Goal: Transaction & Acquisition: Purchase product/service

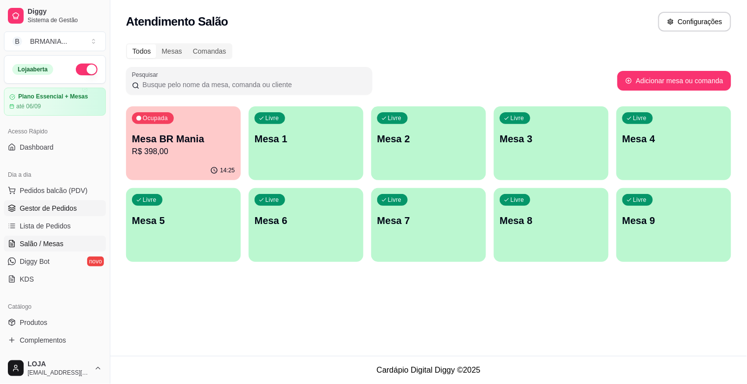
click at [32, 208] on span "Gestor de Pedidos" at bounding box center [48, 208] width 57 height 10
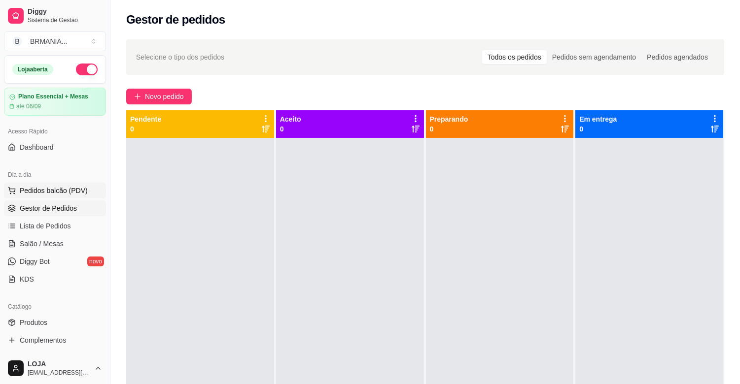
click at [54, 191] on span "Pedidos balcão (PDV)" at bounding box center [54, 191] width 68 height 10
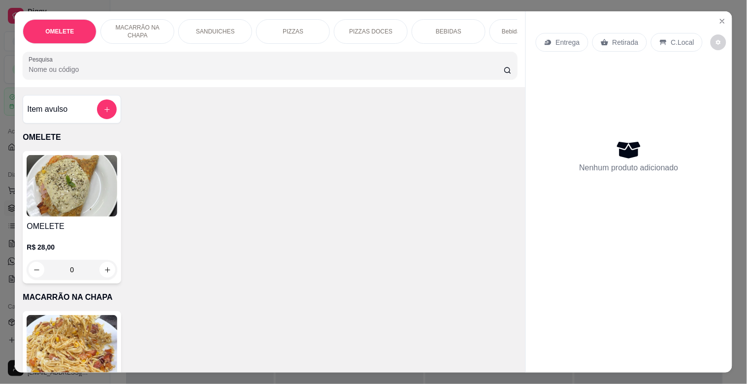
click at [177, 66] on div at bounding box center [270, 66] width 483 height 20
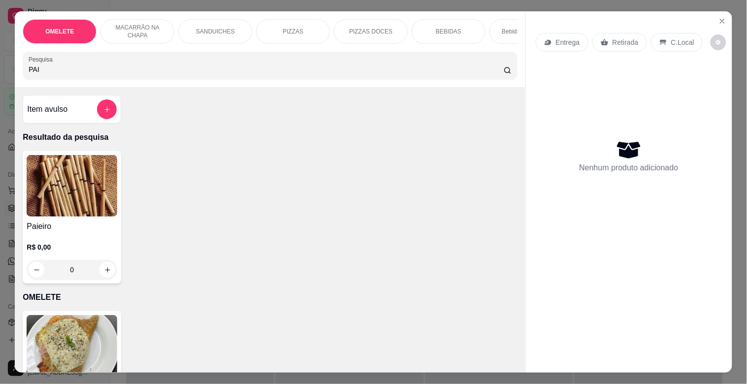
type input "PAI"
click at [70, 233] on h4 "Paieiro" at bounding box center [72, 227] width 91 height 12
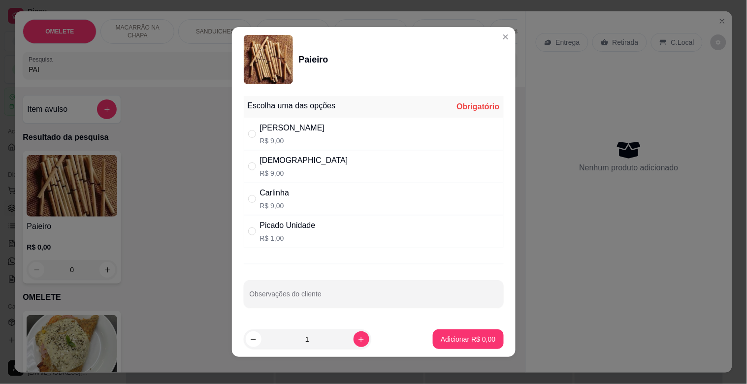
click at [299, 132] on div "[PERSON_NAME]$ 9,00" at bounding box center [374, 134] width 260 height 33
radio input "true"
click at [475, 340] on p "Adicionar R$ 9,00" at bounding box center [468, 340] width 55 height 10
type input "1"
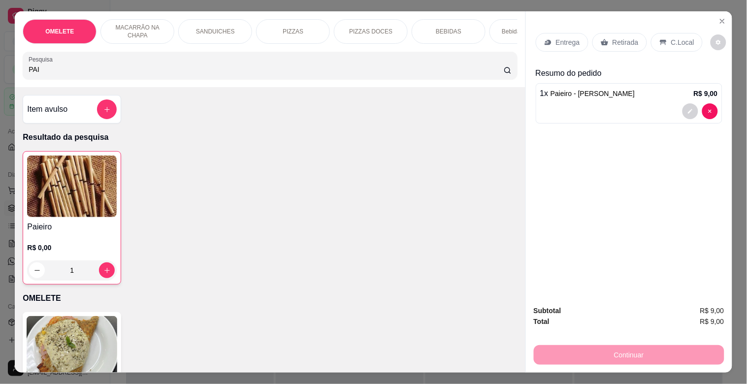
click at [634, 34] on div "Retirada" at bounding box center [620, 42] width 55 height 19
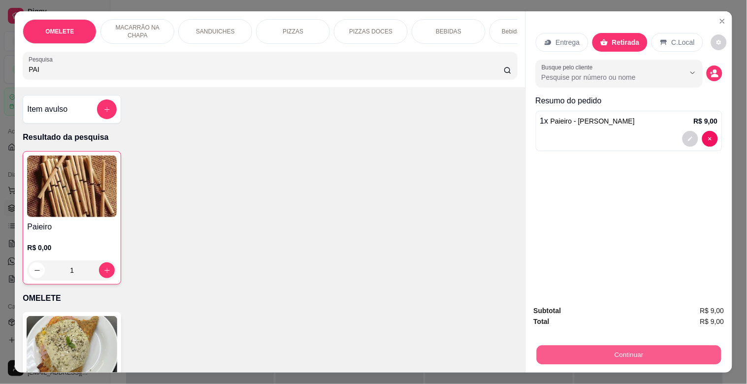
click at [584, 351] on button "Continuar" at bounding box center [629, 354] width 185 height 19
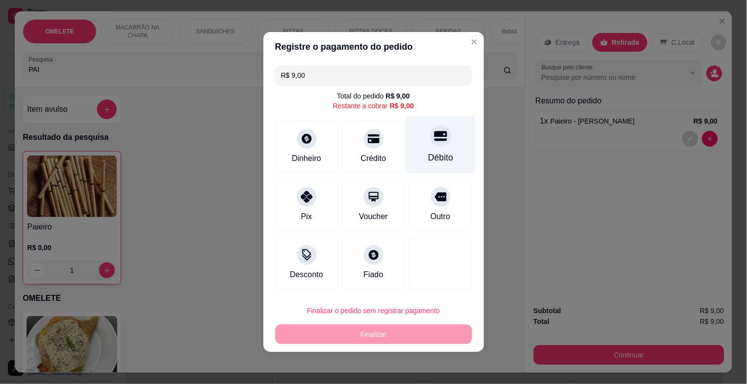
click at [436, 146] on div "Débito" at bounding box center [440, 145] width 69 height 58
type input "R$ 0,00"
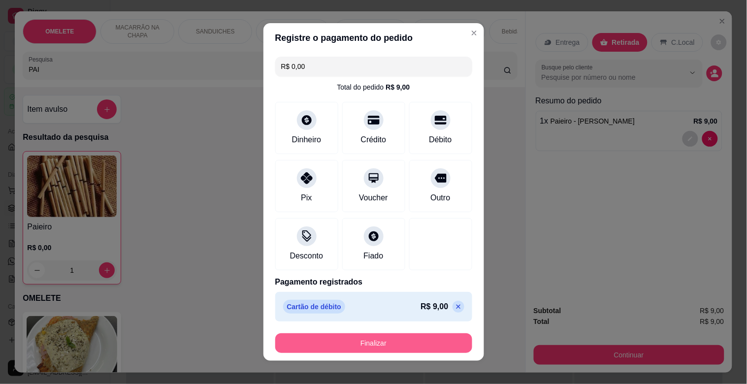
click at [342, 339] on button "Finalizar" at bounding box center [373, 344] width 197 height 20
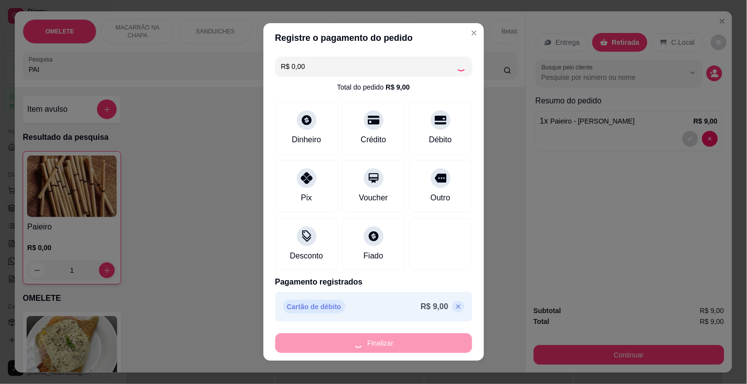
type input "0"
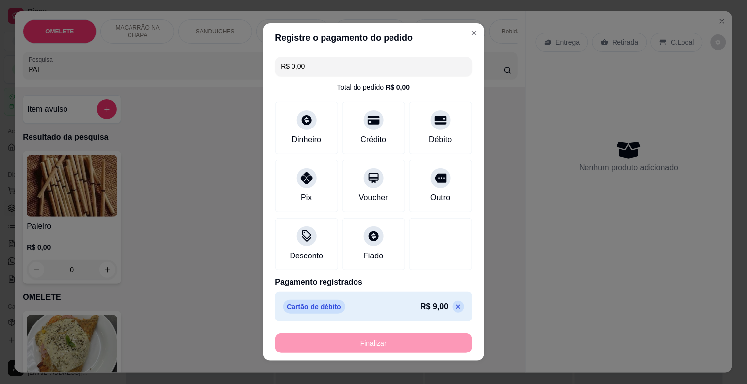
type input "-R$ 9,00"
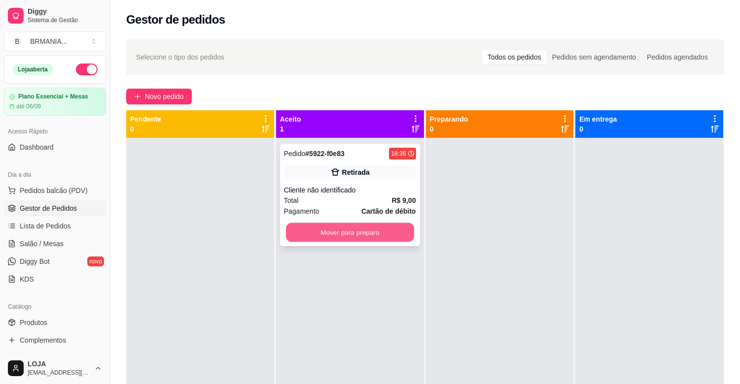
click at [381, 236] on button "Mover para preparo" at bounding box center [350, 232] width 128 height 19
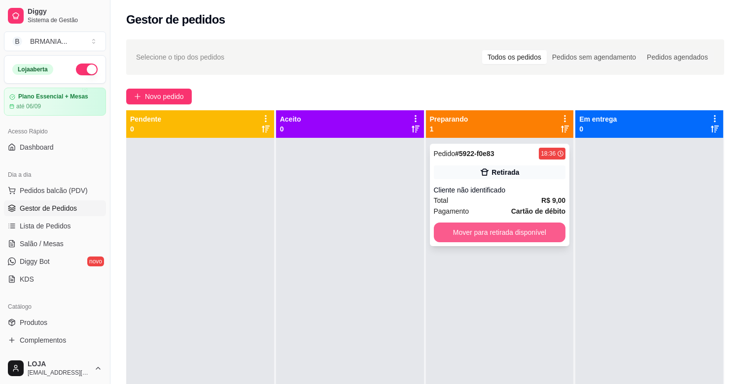
click at [534, 230] on button "Mover para retirada disponível" at bounding box center [500, 233] width 132 height 20
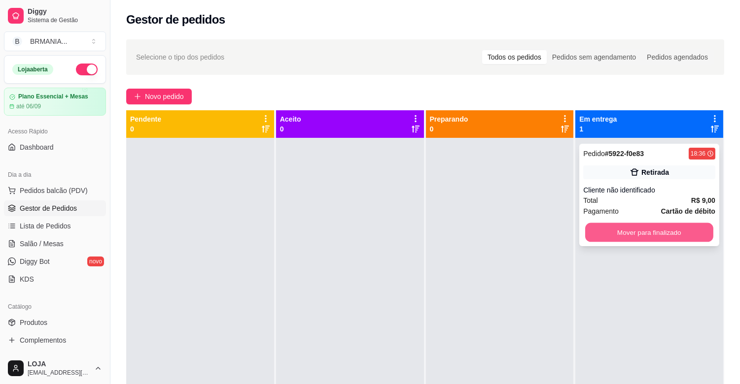
click at [664, 230] on button "Mover para finalizado" at bounding box center [649, 232] width 128 height 19
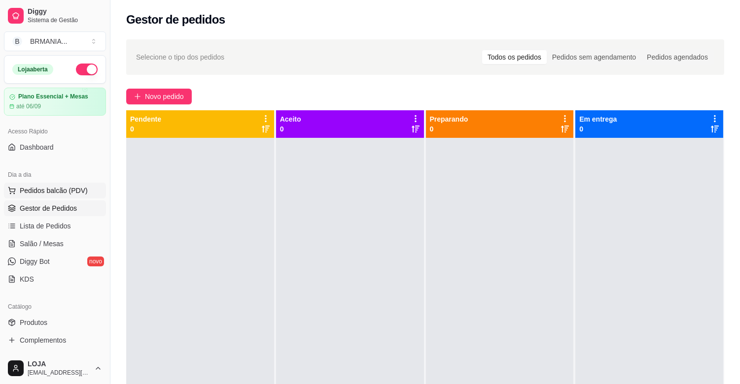
click at [70, 183] on button "Pedidos balcão (PDV)" at bounding box center [55, 191] width 102 height 16
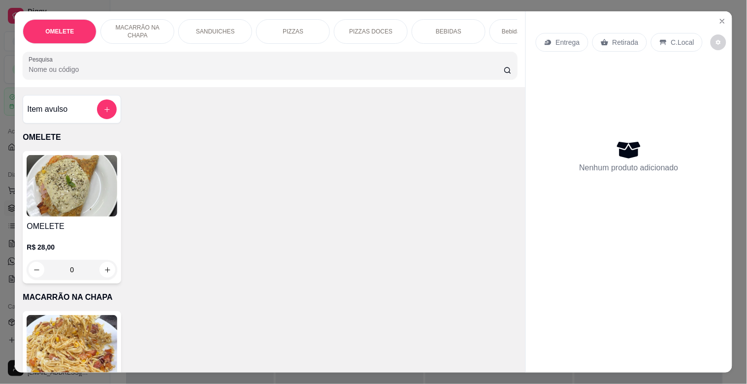
click at [183, 70] on input "Pesquisa" at bounding box center [266, 70] width 475 height 10
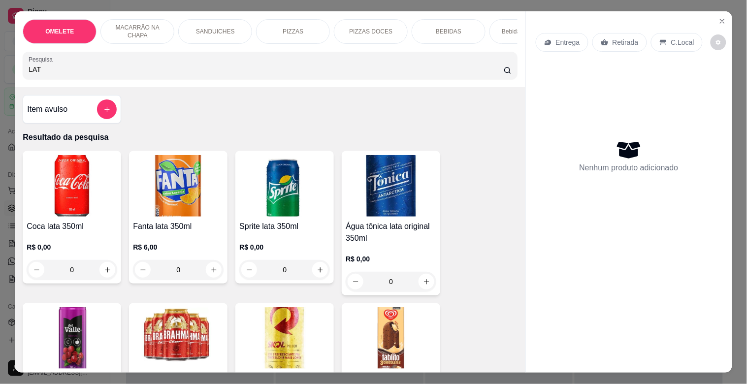
type input "LAT"
click at [195, 332] on img at bounding box center [178, 338] width 91 height 62
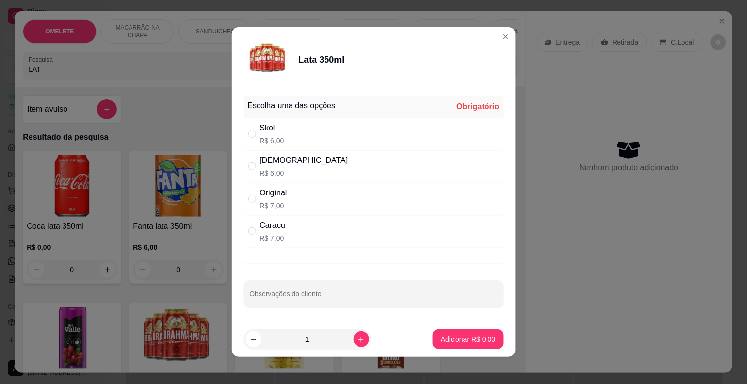
click at [318, 179] on div "Brahma R$ 6,00" at bounding box center [374, 166] width 260 height 33
radio input "true"
click at [456, 336] on p "Adicionar R$ 6,00" at bounding box center [468, 340] width 55 height 10
type input "1"
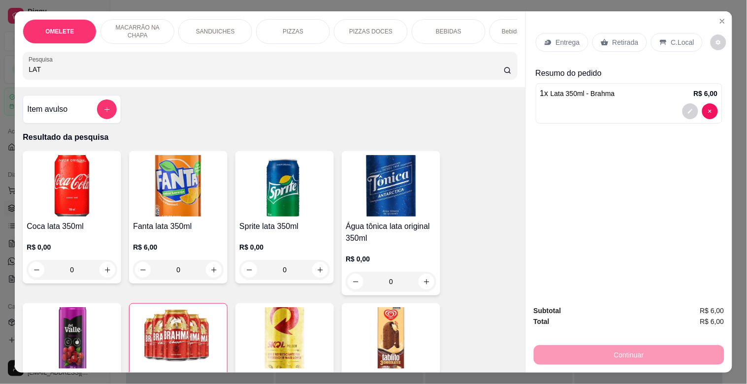
click at [634, 42] on div "Retirada" at bounding box center [620, 42] width 55 height 19
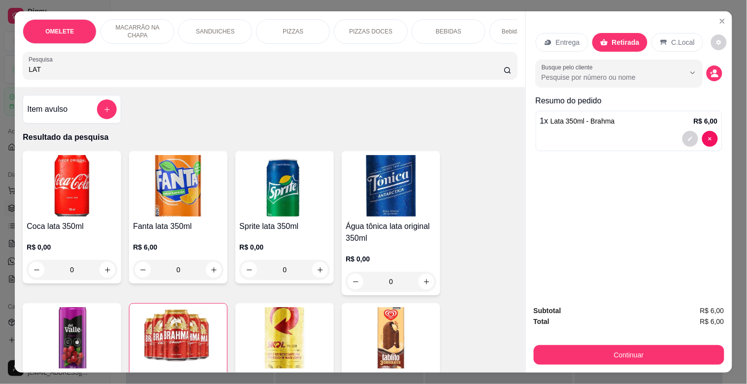
drag, startPoint x: 630, startPoint y: 334, endPoint x: 632, endPoint y: 348, distance: 14.4
click at [631, 336] on div "Subtotal R$ 6,00 Total R$ 6,00 Continuar" at bounding box center [629, 335] width 191 height 60
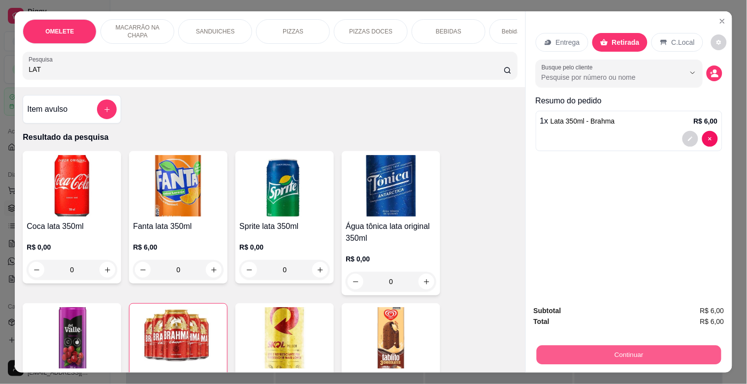
click at [632, 349] on button "Continuar" at bounding box center [629, 354] width 185 height 19
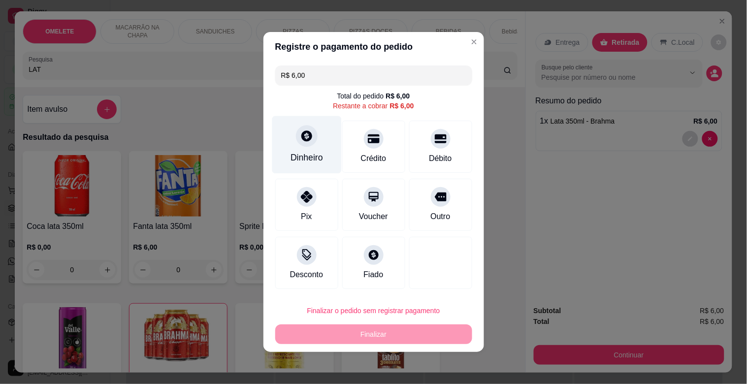
click at [305, 154] on div "Dinheiro" at bounding box center [307, 157] width 33 height 13
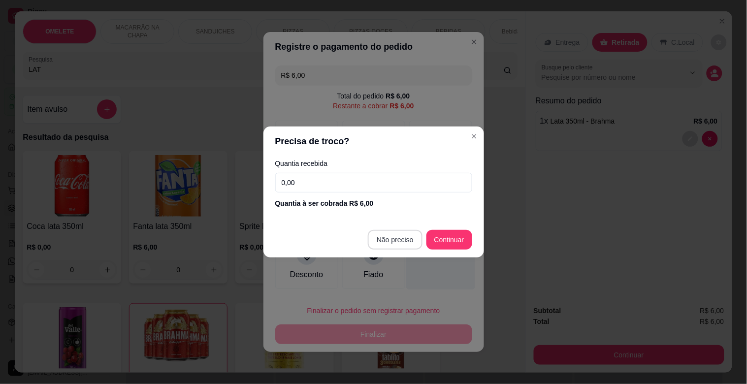
type input "R$ 0,00"
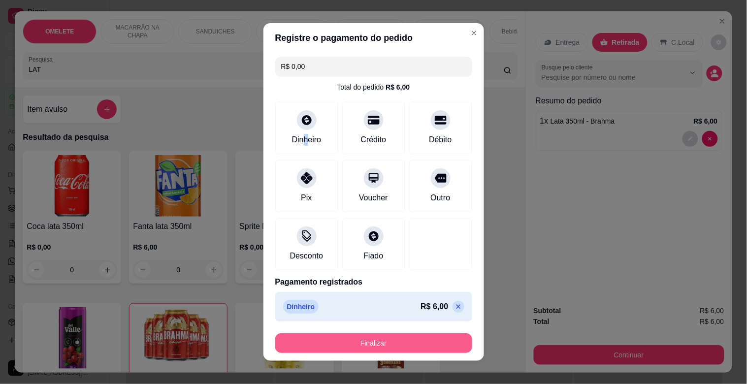
click at [383, 342] on button "Finalizar" at bounding box center [373, 344] width 197 height 20
click at [383, 342] on div "Finalizar" at bounding box center [373, 344] width 197 height 20
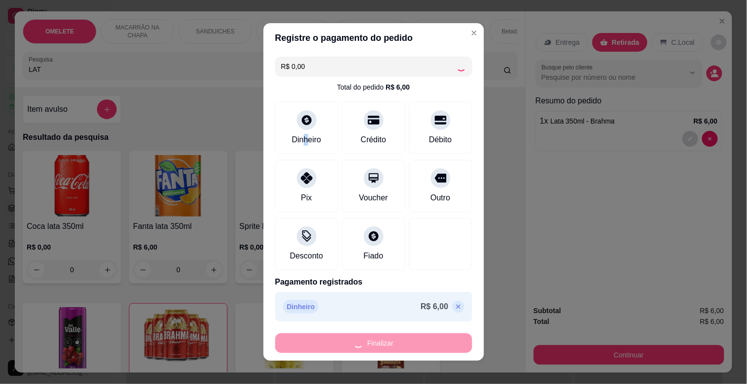
type input "0"
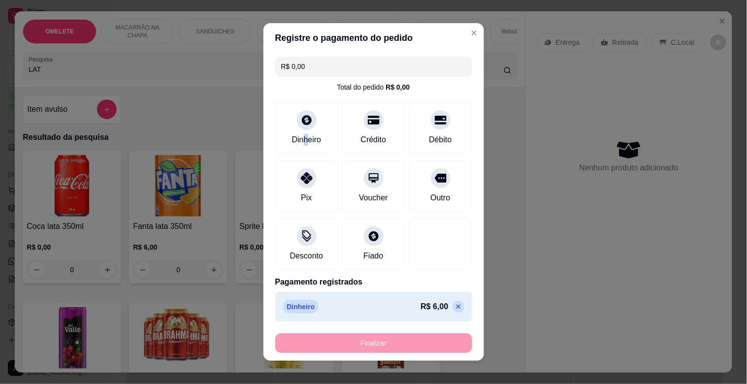
type input "-R$ 6,00"
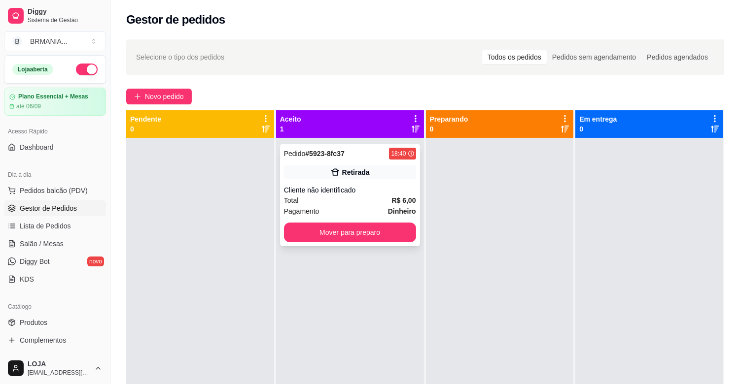
click at [336, 243] on div "Pedido # 5923-8fc37 18:40 Retirada Cliente não identificado Total R$ 6,00 Pagam…" at bounding box center [350, 195] width 140 height 102
click at [372, 238] on button "Mover para preparo" at bounding box center [350, 232] width 128 height 19
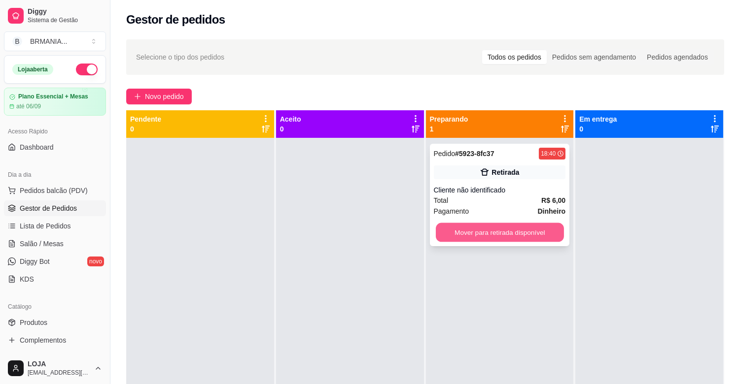
click at [489, 230] on button "Mover para retirada disponível" at bounding box center [500, 232] width 128 height 19
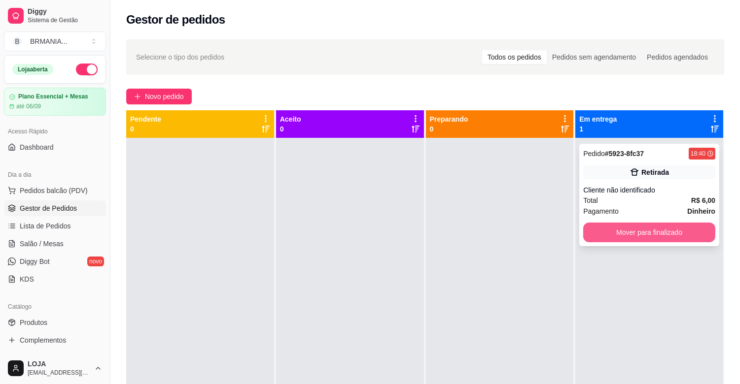
click at [653, 235] on button "Mover para finalizado" at bounding box center [649, 233] width 132 height 20
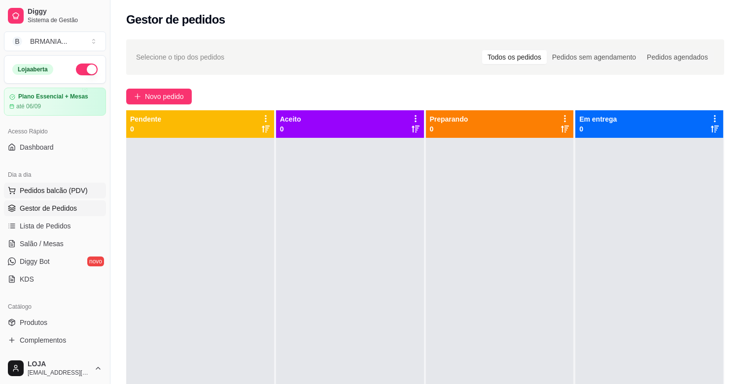
click at [51, 194] on span "Pedidos balcão (PDV)" at bounding box center [54, 191] width 68 height 10
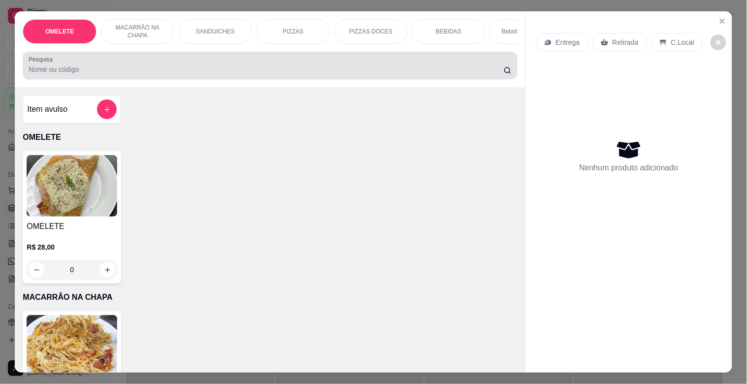
click at [173, 72] on input "Pesquisa" at bounding box center [266, 70] width 475 height 10
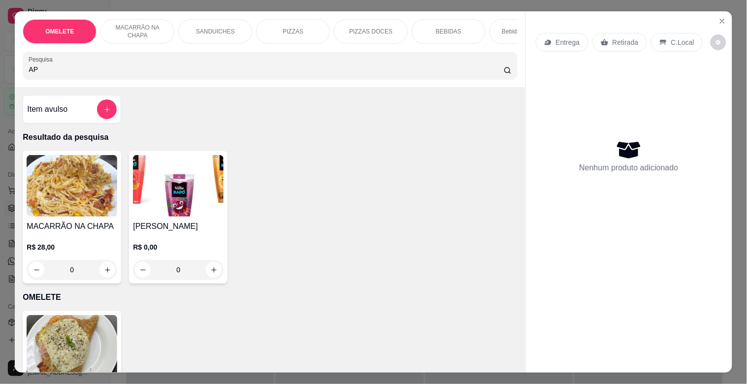
type input "A"
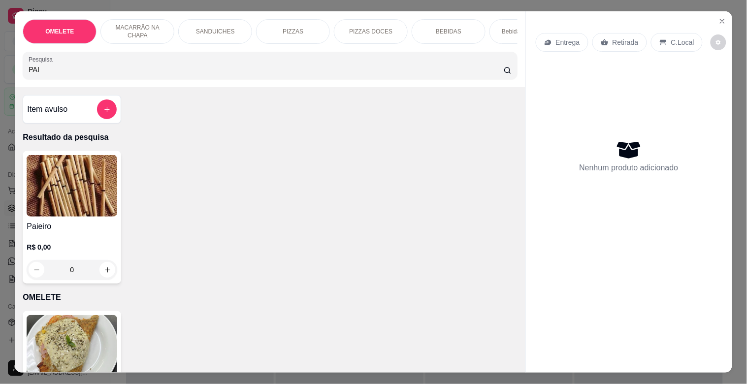
type input "PAI"
click at [69, 251] on p "R$ 0,00" at bounding box center [72, 247] width 91 height 10
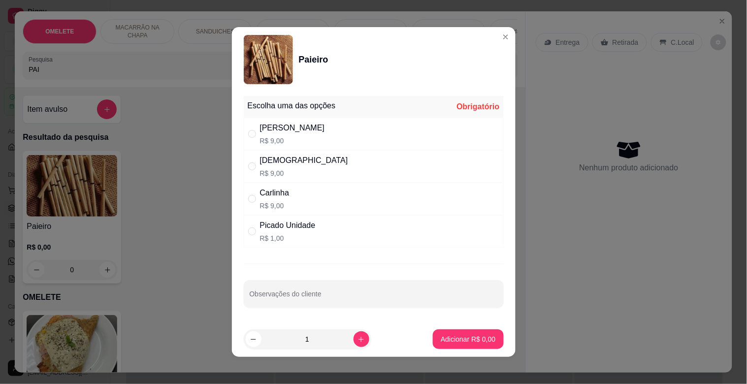
click at [312, 165] on div "Dinha R$ 9,00" at bounding box center [374, 166] width 260 height 33
radio input "true"
click at [444, 338] on p "Adicionar R$ 9,00" at bounding box center [468, 340] width 55 height 10
type input "1"
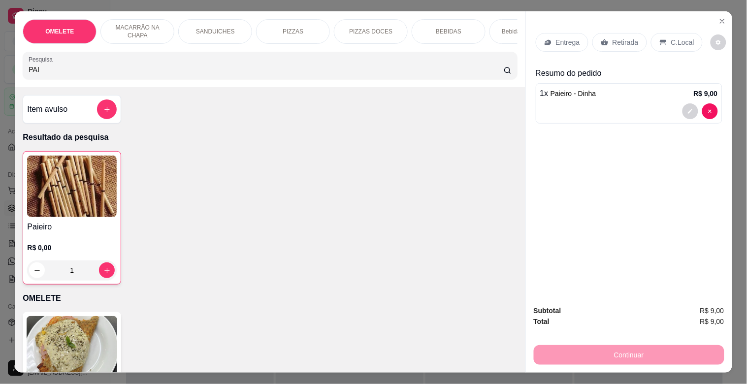
click at [613, 41] on p "Retirada" at bounding box center [626, 42] width 26 height 10
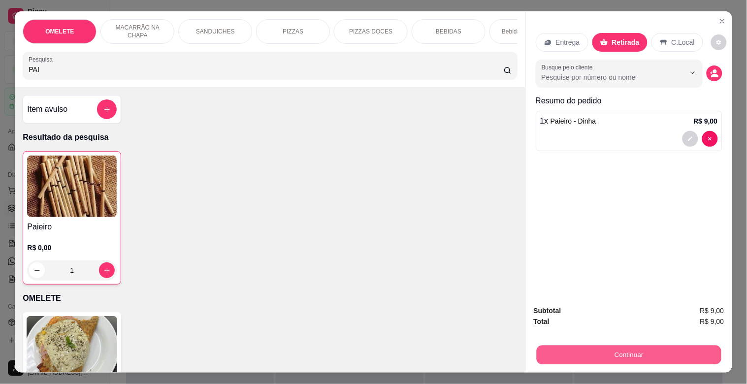
click at [636, 349] on button "Continuar" at bounding box center [629, 354] width 185 height 19
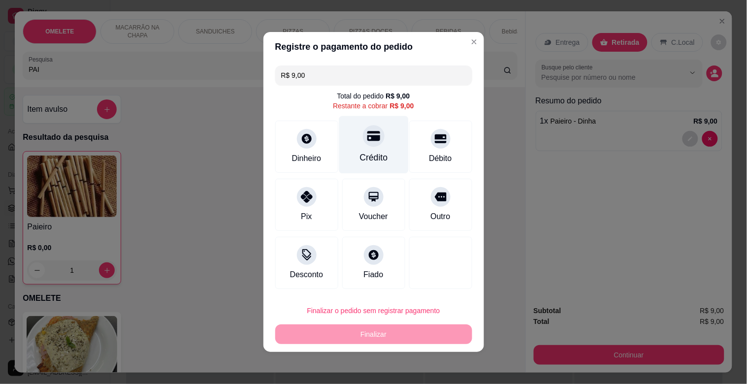
click at [369, 142] on icon at bounding box center [373, 136] width 13 height 13
type input "R$ 0,00"
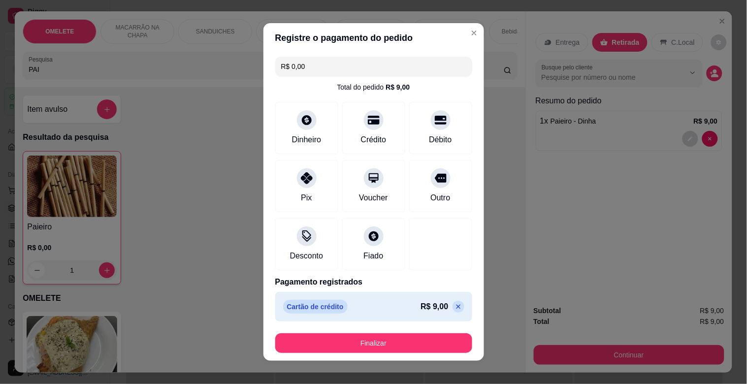
click at [341, 354] on footer "Finalizar" at bounding box center [374, 343] width 221 height 35
click at [342, 347] on button "Finalizar" at bounding box center [373, 344] width 197 height 20
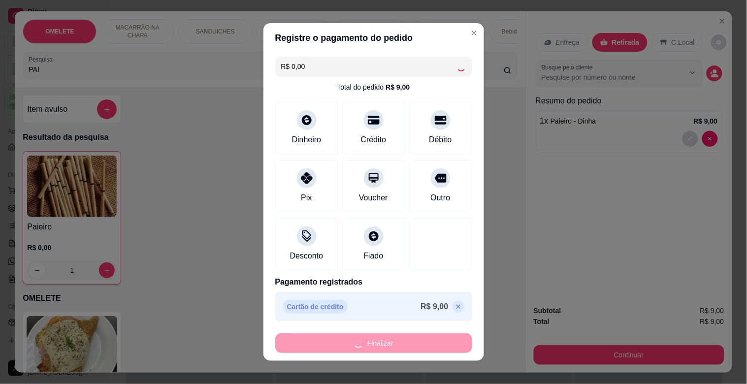
type input "0"
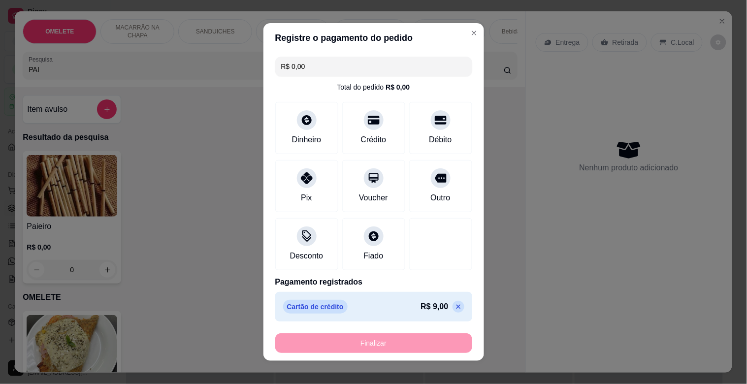
type input "-R$ 9,00"
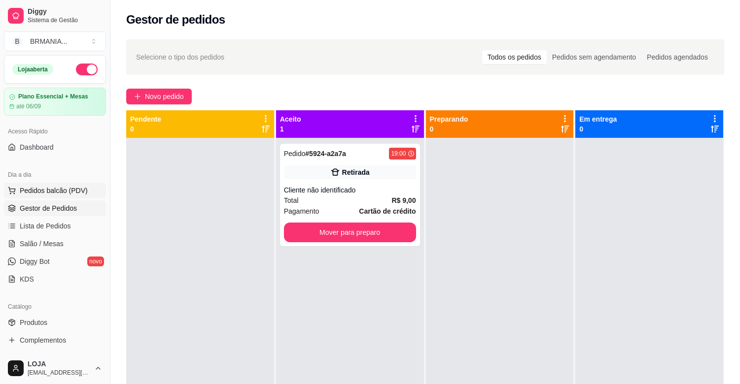
drag, startPoint x: 72, startPoint y: 180, endPoint x: 72, endPoint y: 194, distance: 13.8
click at [72, 184] on div "Dia a dia Pedidos balcão (PDV) Gestor de Pedidos Lista de Pedidos Salão / Mesas…" at bounding box center [55, 227] width 110 height 128
click at [72, 194] on span "Pedidos balcão (PDV)" at bounding box center [54, 191] width 68 height 10
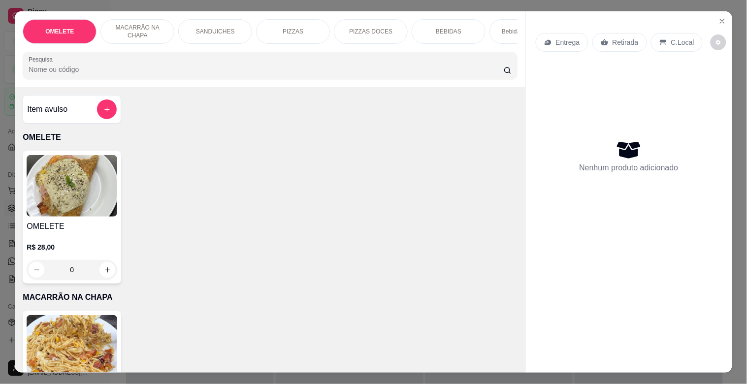
click at [138, 85] on div "OMELETE MACARRÃO NA CHAPA SANDUICHES PIZZAS PIZZAS DOCES BEBIDAS Bebidas Alcoól…" at bounding box center [270, 49] width 510 height 76
click at [138, 79] on div "Pesquisa" at bounding box center [270, 66] width 495 height 28
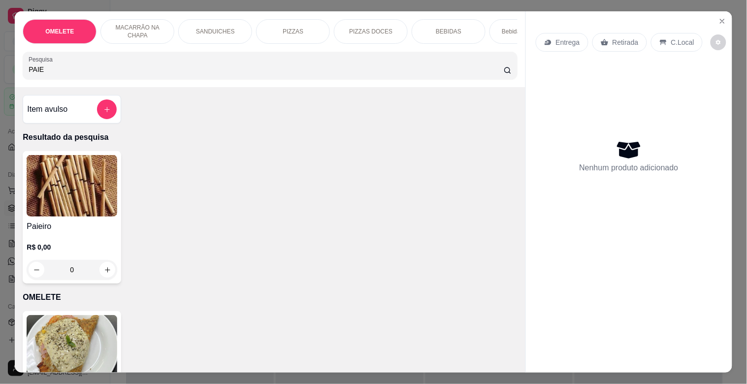
type input "PAIE"
click at [102, 208] on img at bounding box center [72, 186] width 91 height 62
click at [721, 19] on icon "Close" at bounding box center [723, 21] width 4 height 4
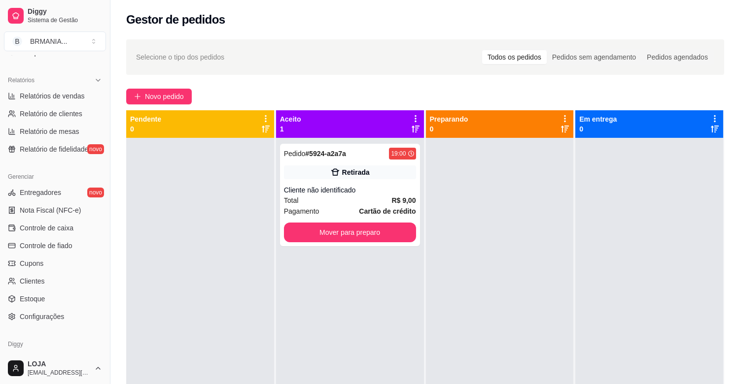
scroll to position [312, 0]
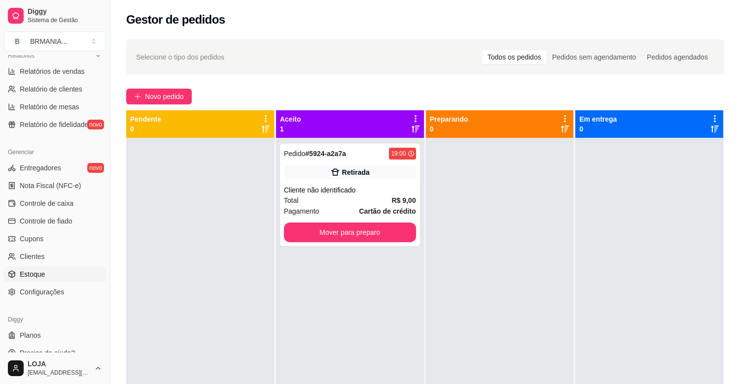
click at [70, 270] on link "Estoque" at bounding box center [55, 275] width 102 height 16
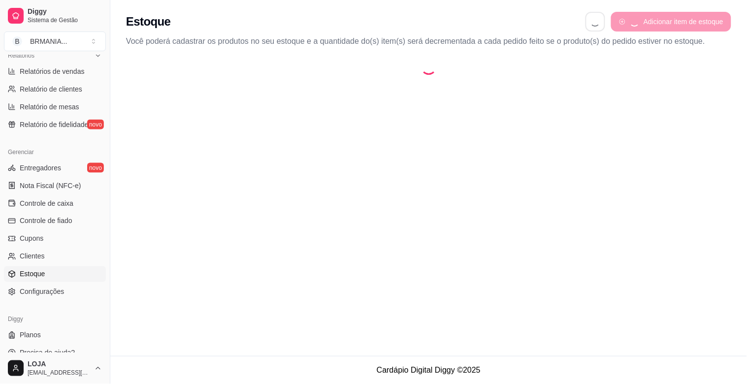
select select "QUANTITY_ORDER"
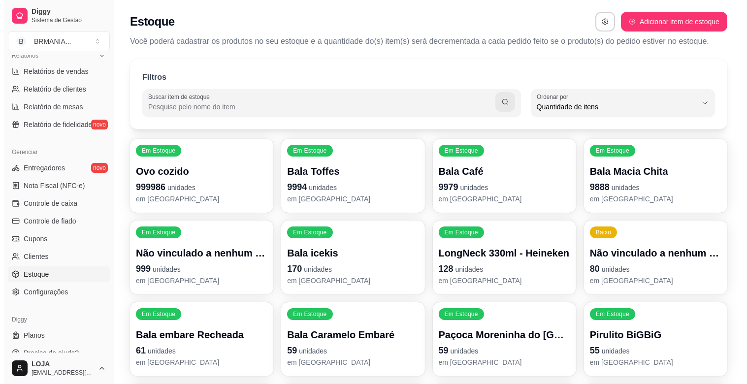
scroll to position [9, 0]
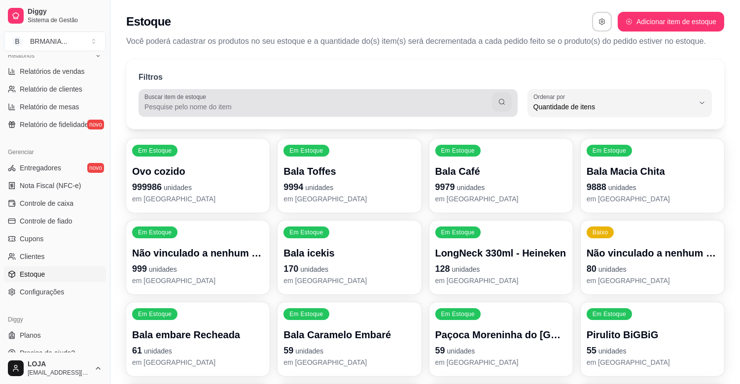
click at [239, 96] on div at bounding box center [327, 103] width 367 height 20
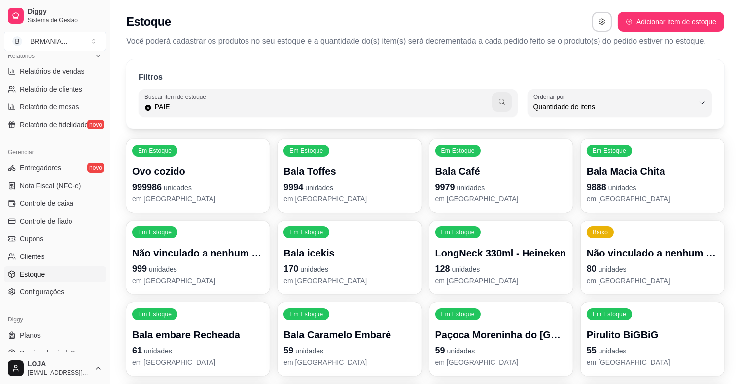
type input "PAIE"
click at [498, 102] on icon "button" at bounding box center [502, 102] width 8 height 8
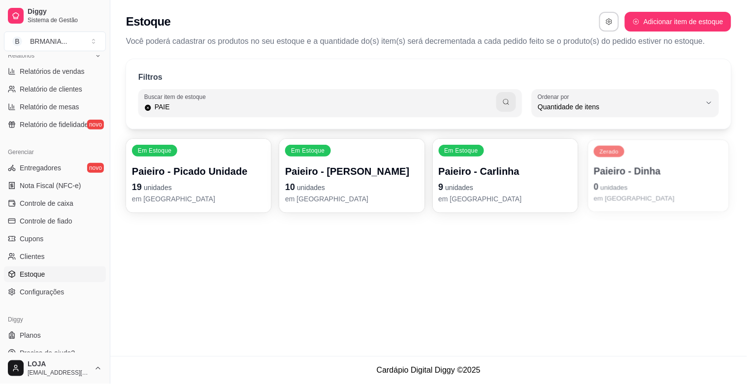
click at [657, 190] on p "0 unidades" at bounding box center [659, 186] width 130 height 13
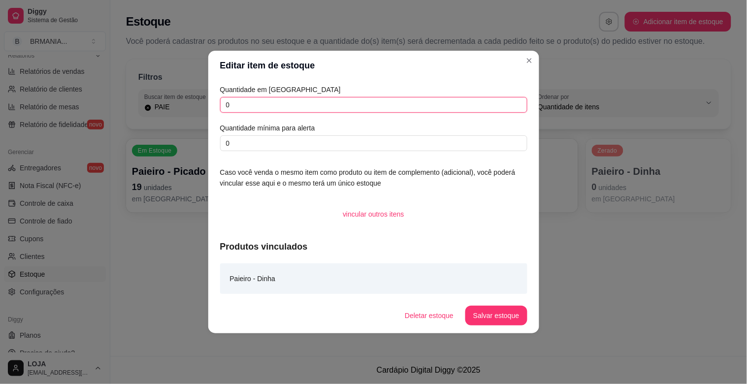
click at [300, 111] on input "0" at bounding box center [373, 105] width 307 height 16
type input "21"
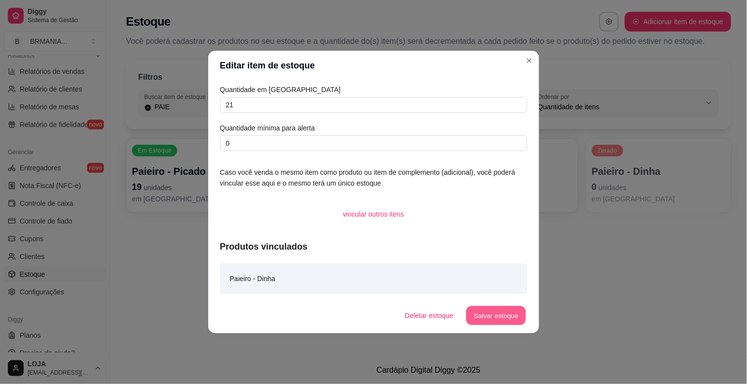
click at [501, 320] on button "Salvar estoque" at bounding box center [497, 315] width 60 height 19
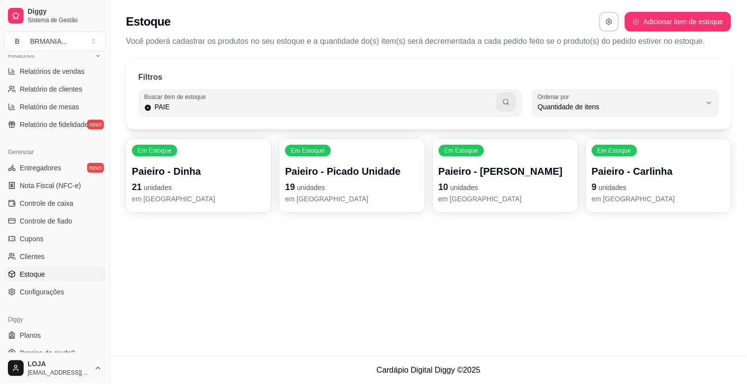
click at [106, 280] on button "Toggle Sidebar" at bounding box center [110, 192] width 8 height 384
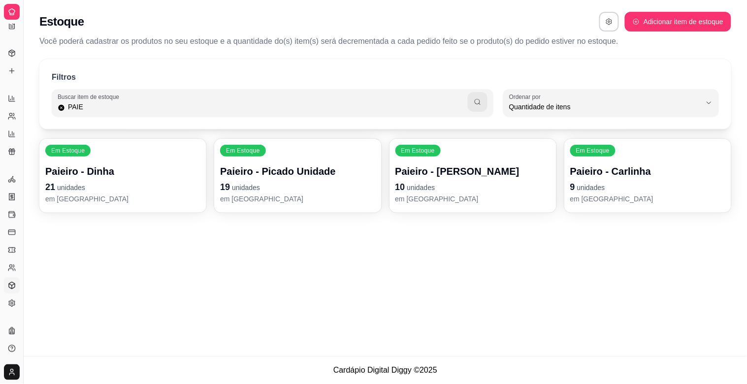
scroll to position [126, 0]
click at [21, 271] on button "Toggle Sidebar" at bounding box center [23, 192] width 8 height 384
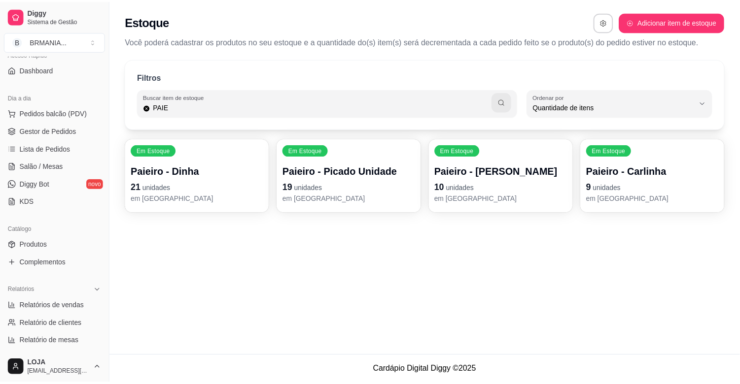
scroll to position [0, 0]
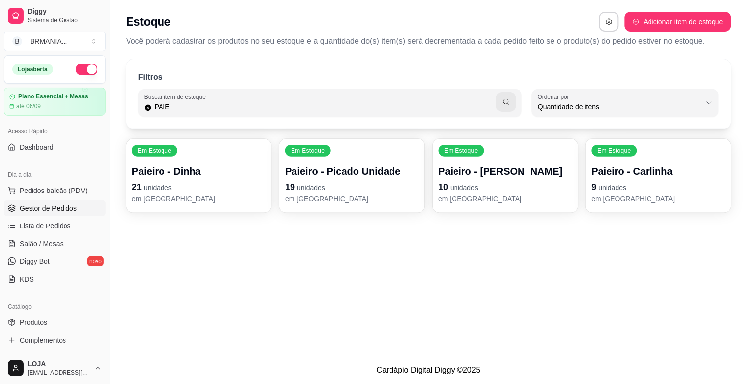
click at [56, 206] on span "Gestor de Pedidos" at bounding box center [48, 208] width 57 height 10
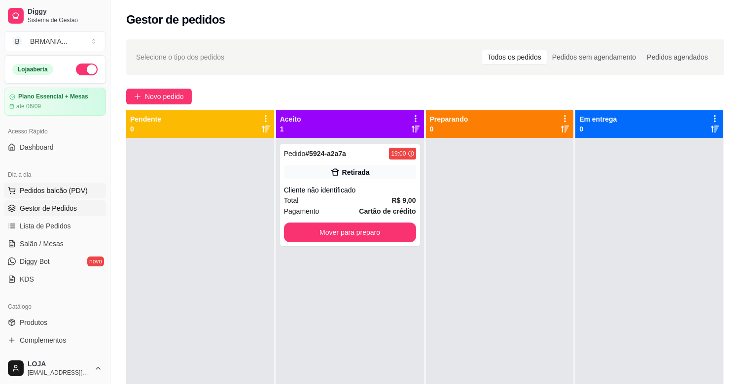
click at [65, 192] on span "Pedidos balcão (PDV)" at bounding box center [54, 191] width 68 height 10
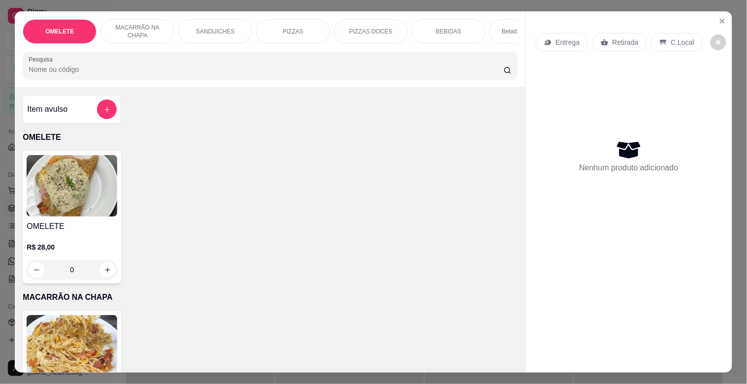
click at [92, 86] on div "OMELETE MACARRÃO NA CHAPA SANDUICHES PIZZAS PIZZAS DOCES BEBIDAS Bebidas Alcoól…" at bounding box center [270, 49] width 510 height 76
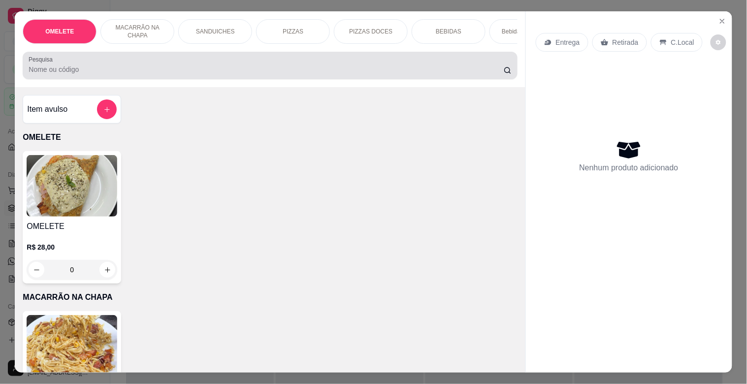
click at [96, 74] on input "Pesquisa" at bounding box center [266, 70] width 475 height 10
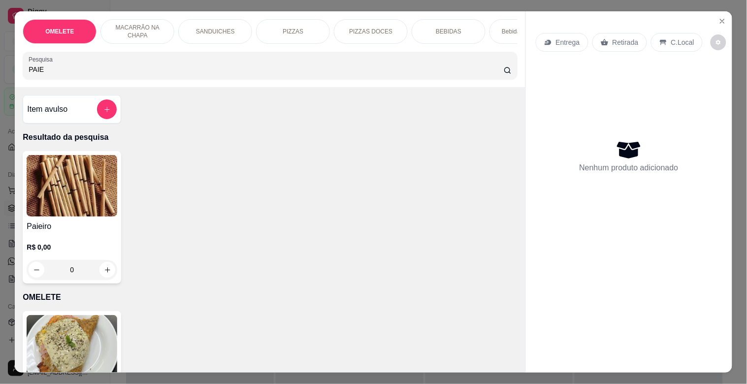
type input "PAIE"
click at [69, 208] on img at bounding box center [72, 186] width 91 height 62
click at [332, 153] on div "Dinha R$ 9,00" at bounding box center [373, 166] width 260 height 33
radio input "true"
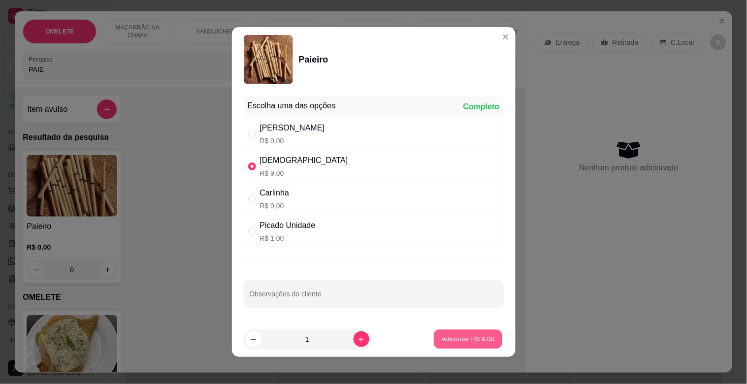
click at [473, 333] on button "Adicionar R$ 9,00" at bounding box center [468, 339] width 68 height 19
type input "1"
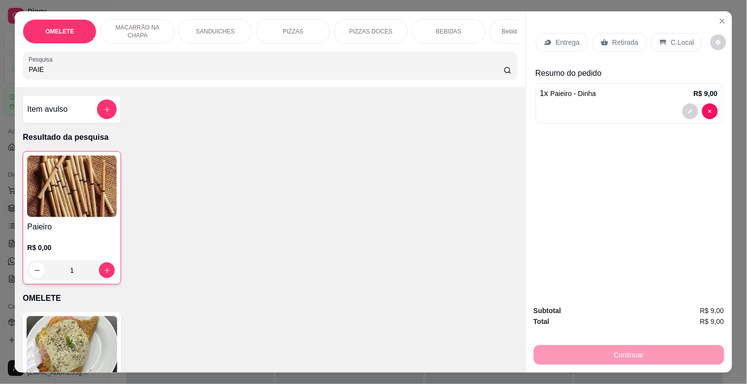
click at [614, 37] on p "Retirada" at bounding box center [626, 42] width 26 height 10
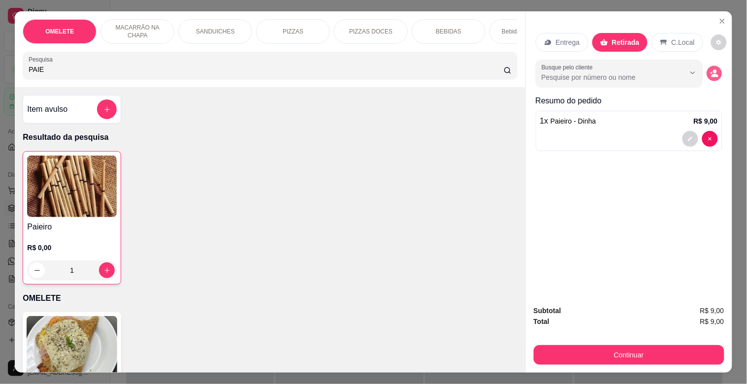
click at [714, 69] on icon "decrease-product-quantity" at bounding box center [714, 73] width 8 height 8
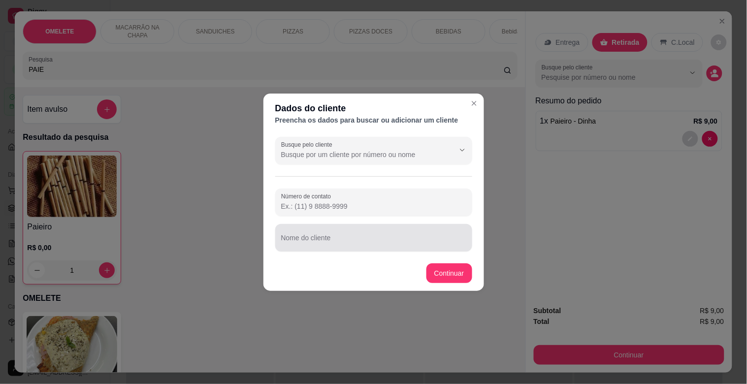
click at [314, 232] on div at bounding box center [373, 238] width 185 height 20
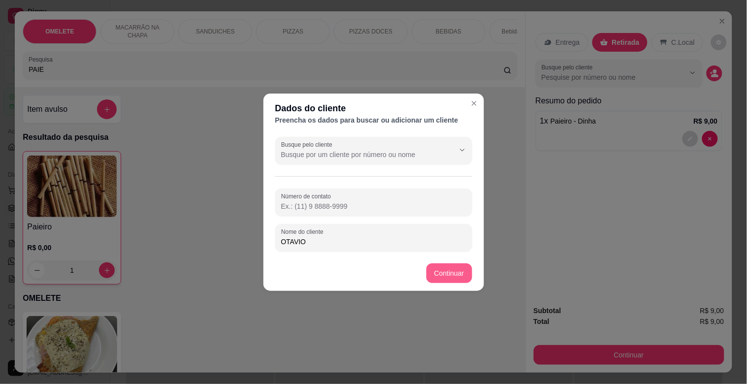
type input "OTAVIO"
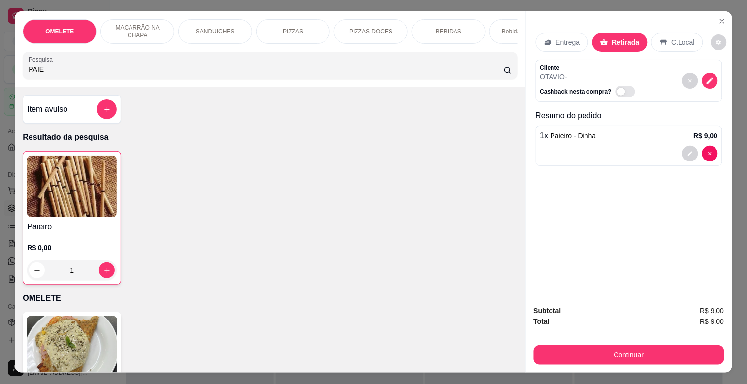
drag, startPoint x: 634, startPoint y: 362, endPoint x: 634, endPoint y: 357, distance: 5.4
click at [634, 358] on div "Subtotal R$ 9,00 Total R$ 9,00 Continuar" at bounding box center [629, 335] width 206 height 75
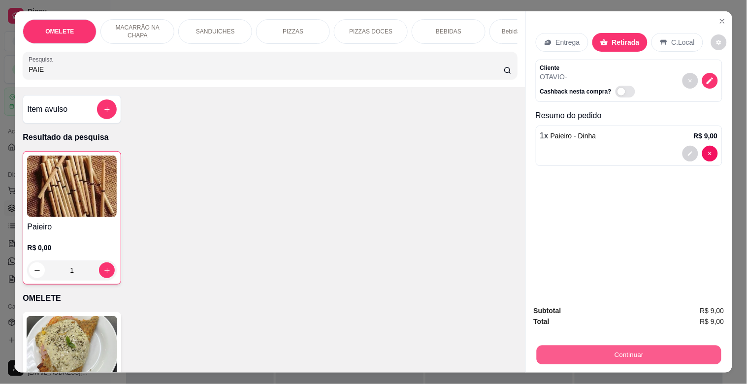
click at [635, 353] on button "Continuar" at bounding box center [629, 354] width 185 height 19
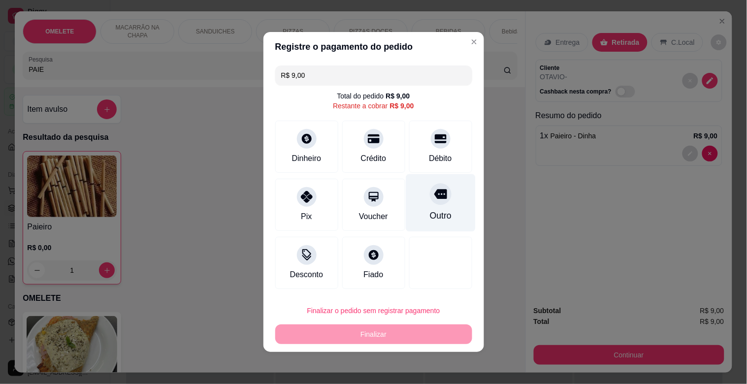
click at [452, 194] on div "Outro" at bounding box center [440, 203] width 69 height 58
type input "R$ 0,00"
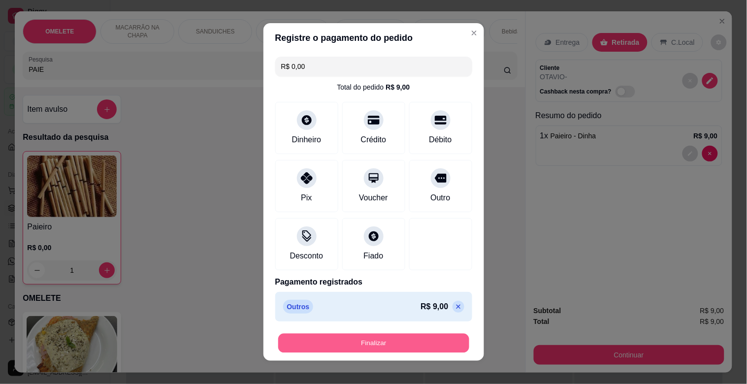
click at [364, 338] on button "Finalizar" at bounding box center [373, 343] width 191 height 19
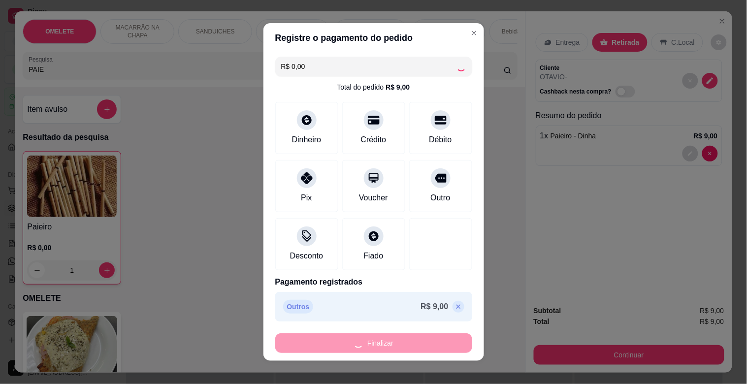
type input "0"
type input "-R$ 9,00"
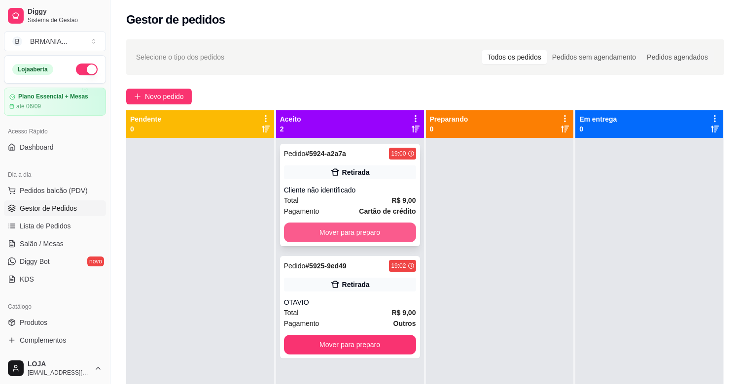
click at [373, 228] on button "Mover para preparo" at bounding box center [350, 233] width 132 height 20
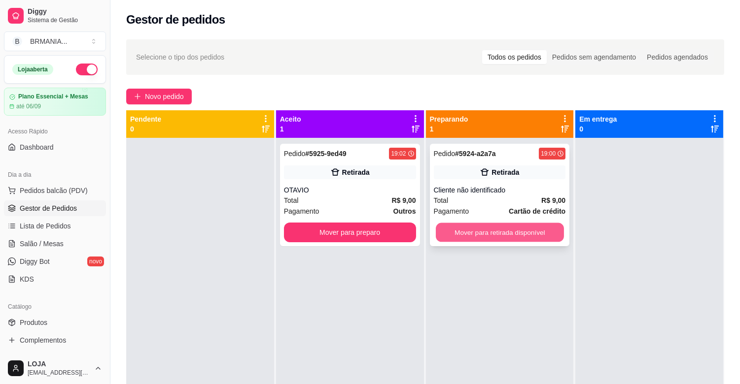
click at [484, 231] on button "Mover para retirada disponível" at bounding box center [500, 232] width 128 height 19
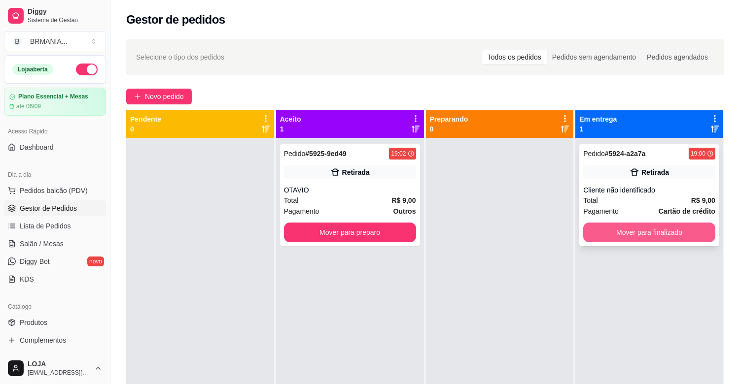
click at [651, 232] on button "Mover para finalizado" at bounding box center [649, 233] width 132 height 20
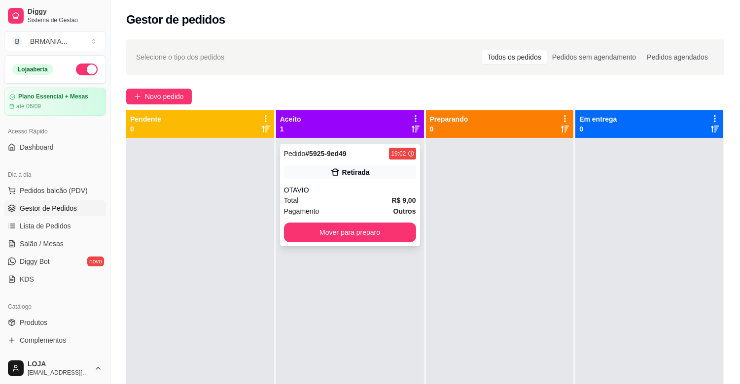
click at [398, 202] on strong "R$ 9,00" at bounding box center [403, 201] width 24 height 8
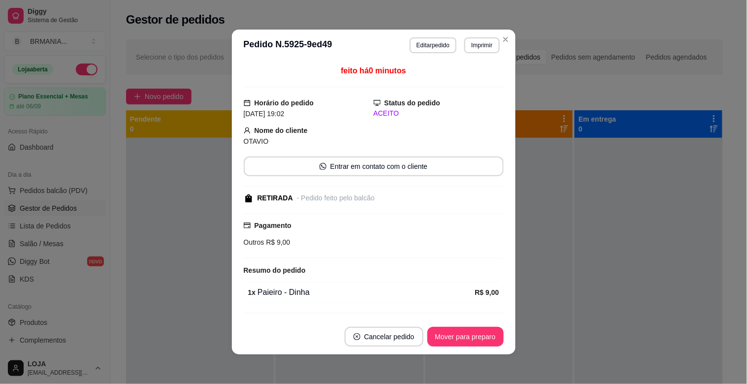
drag, startPoint x: 469, startPoint y: 37, endPoint x: 477, endPoint y: 43, distance: 10.2
click at [469, 38] on div "**********" at bounding box center [455, 45] width 90 height 16
click at [477, 43] on button "Imprimir" at bounding box center [482, 45] width 35 height 16
click at [468, 75] on button "IMPRESSORA" at bounding box center [461, 80] width 71 height 16
click at [477, 337] on button "Mover para preparo" at bounding box center [466, 337] width 74 height 19
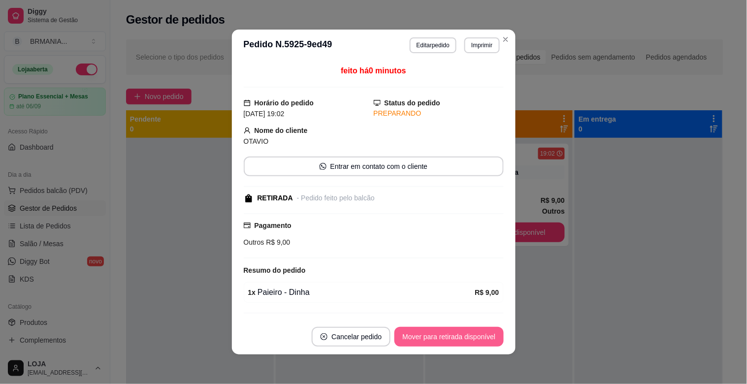
click at [462, 343] on button "Mover para retirada disponível" at bounding box center [449, 337] width 109 height 20
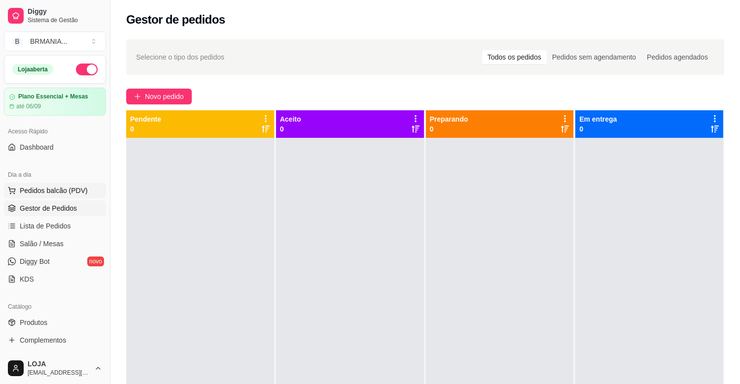
click at [62, 186] on span "Pedidos balcão (PDV)" at bounding box center [54, 191] width 68 height 10
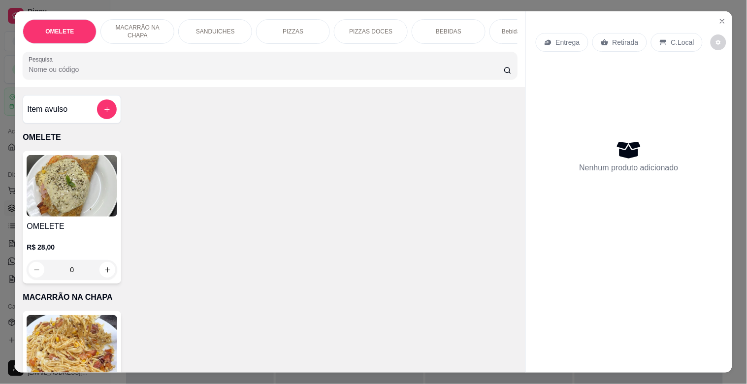
drag, startPoint x: 112, startPoint y: 90, endPoint x: 113, endPoint y: 73, distance: 16.8
click at [112, 87] on div "OMELETE MACARRÃO NA CHAPA SANDUICHES PIZZAS PIZZAS DOCES BEBIDAS Bebidas Alcoól…" at bounding box center [270, 49] width 510 height 76
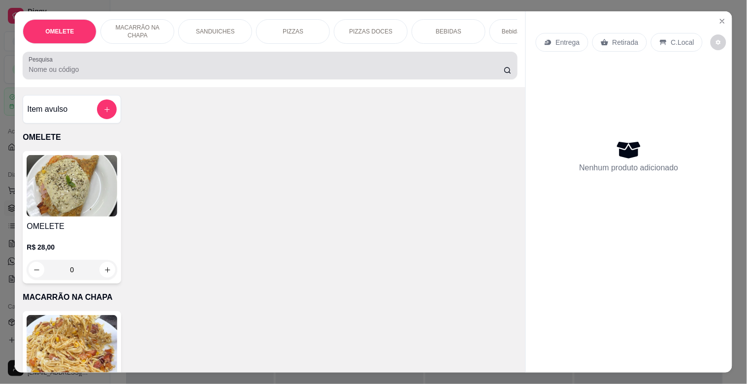
click at [114, 71] on input "Pesquisa" at bounding box center [266, 70] width 475 height 10
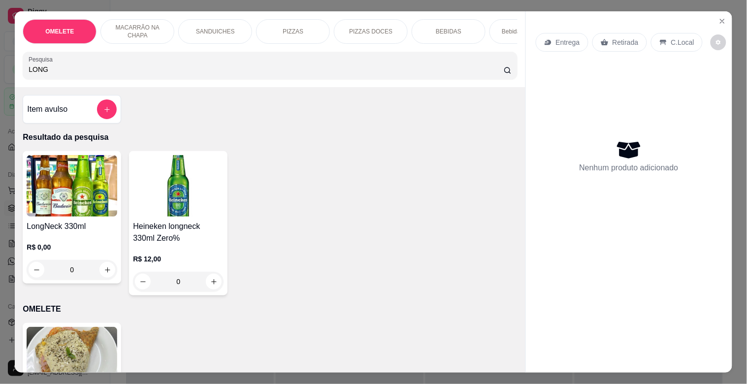
type input "LONG"
click at [86, 203] on img at bounding box center [72, 186] width 91 height 62
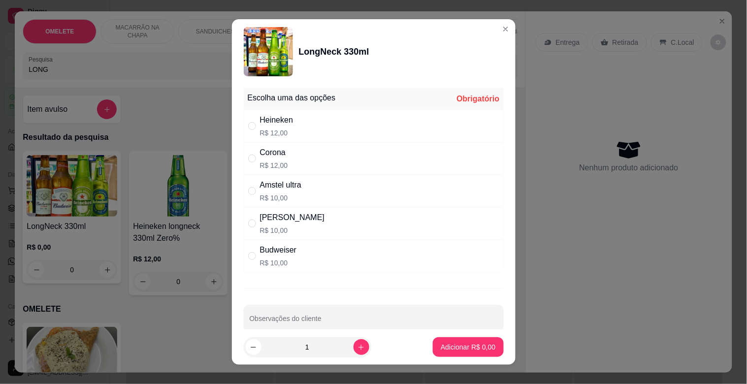
click at [298, 127] on div "Heineken R$ 12,00" at bounding box center [374, 126] width 260 height 33
radio input "true"
click at [354, 352] on button "increase-product-quantity" at bounding box center [361, 346] width 15 height 15
type input "2"
click at [483, 346] on p "Adicionar R$ 24,00" at bounding box center [466, 346] width 57 height 9
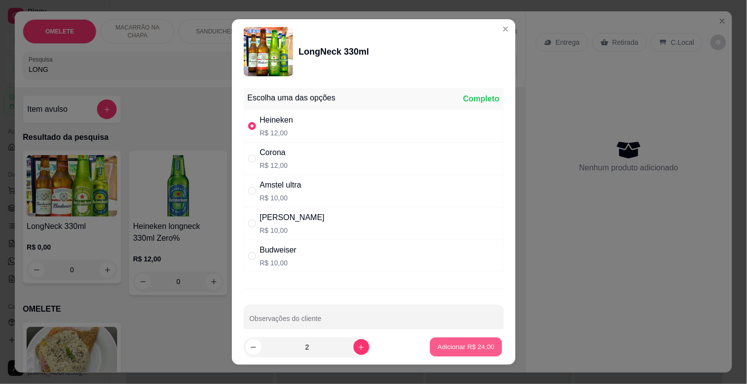
type input "2"
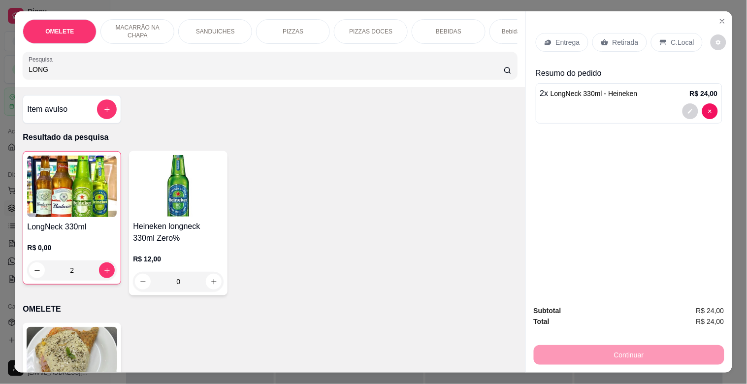
click at [651, 36] on div "C.Local" at bounding box center [677, 42] width 52 height 19
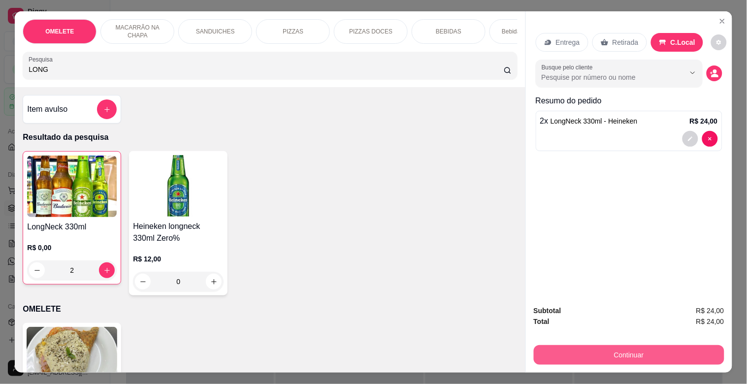
click at [628, 351] on button "Continuar" at bounding box center [629, 355] width 191 height 20
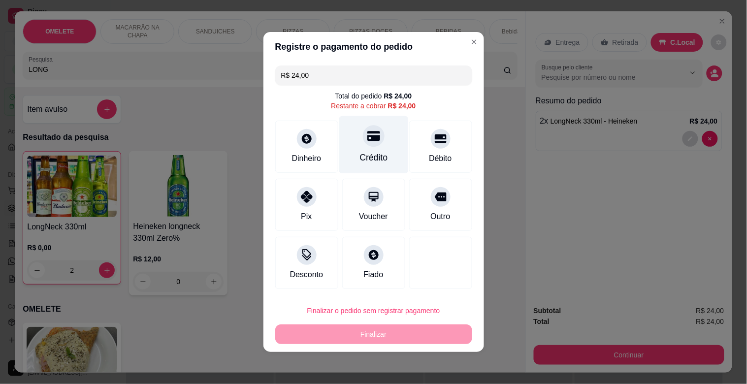
click at [377, 139] on div at bounding box center [374, 136] width 22 height 22
type input "R$ 0,00"
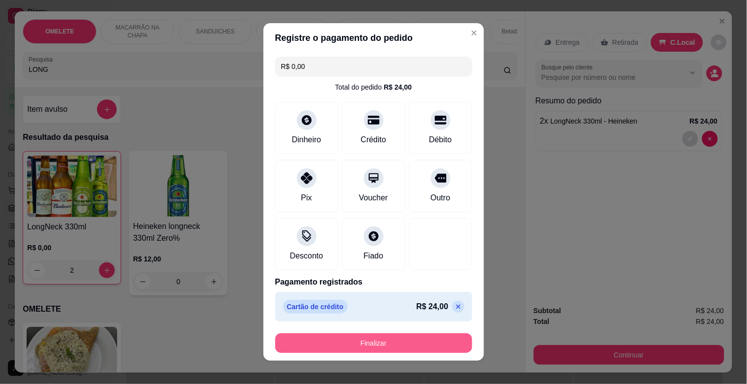
click at [374, 332] on footer "Finalizar" at bounding box center [374, 343] width 221 height 35
click at [365, 342] on button "Finalizar" at bounding box center [373, 344] width 197 height 20
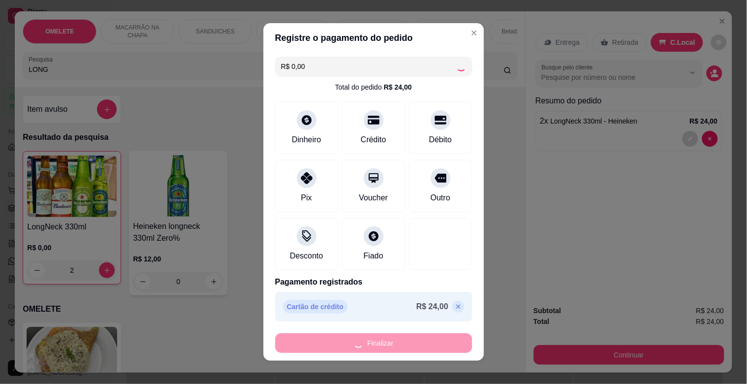
type input "0"
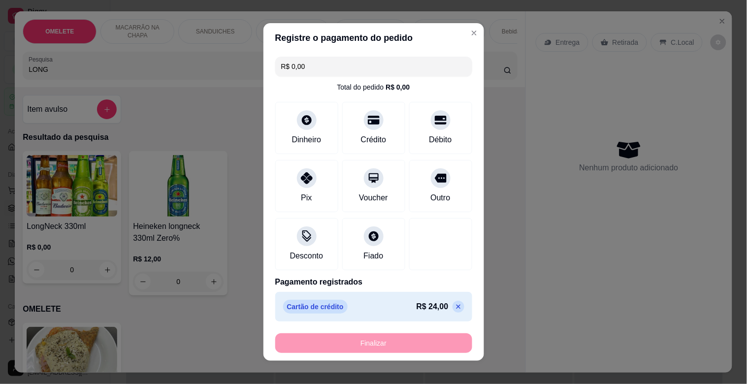
type input "-R$ 24,00"
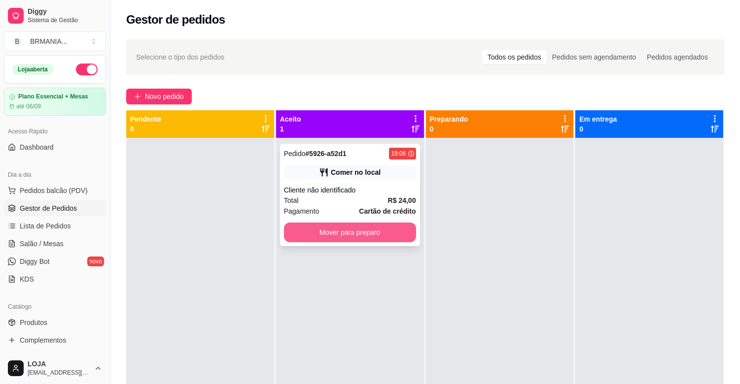
click at [399, 224] on button "Mover para preparo" at bounding box center [350, 233] width 132 height 20
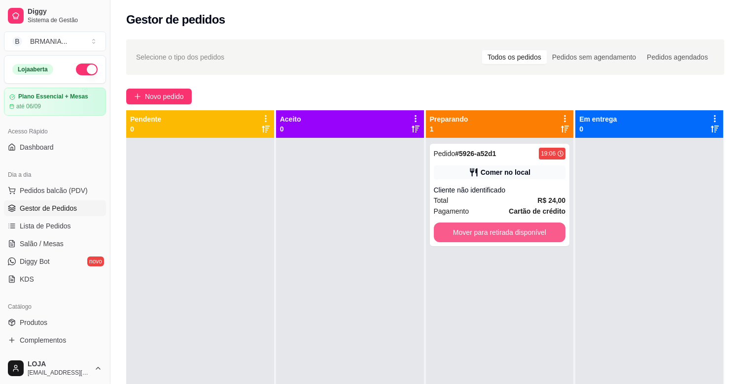
click at [504, 232] on button "Mover para retirada disponível" at bounding box center [500, 233] width 132 height 20
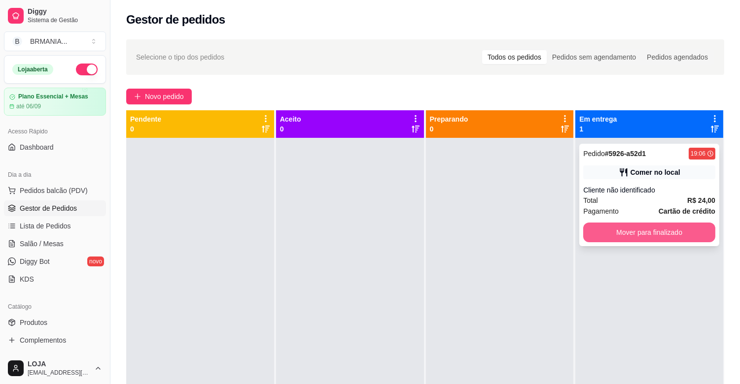
click at [641, 227] on button "Mover para finalizado" at bounding box center [649, 233] width 132 height 20
